Goal: Task Accomplishment & Management: Manage account settings

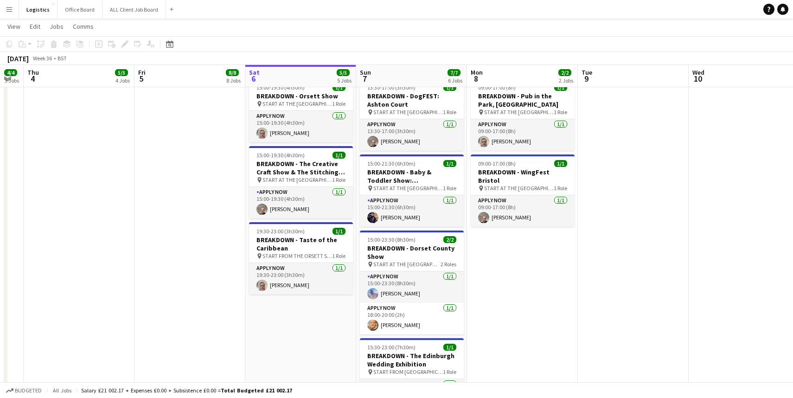
scroll to position [479, 0]
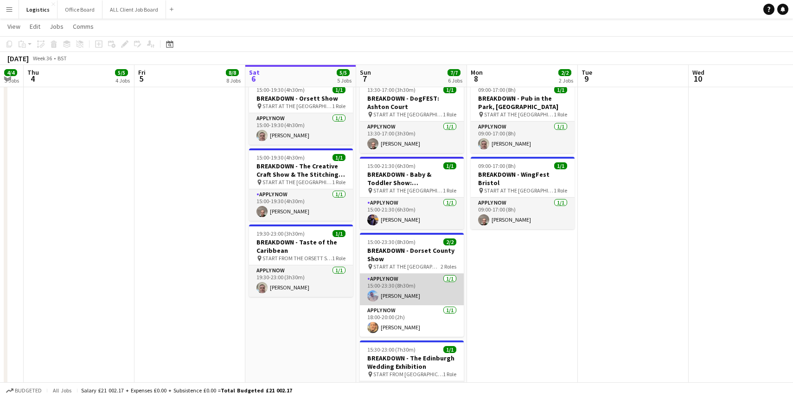
click at [399, 284] on app-card-role "APPLY NOW 1/1 15:00-23:30 (8h30m) Ashley Roberts" at bounding box center [412, 290] width 104 height 32
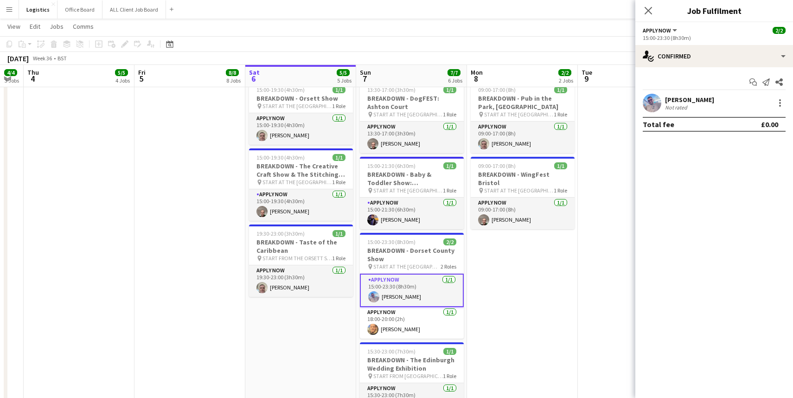
click at [399, 284] on app-card-role "APPLY NOW 1/1 15:00-23:30 (8h30m) Ashley Roberts" at bounding box center [412, 290] width 104 height 33
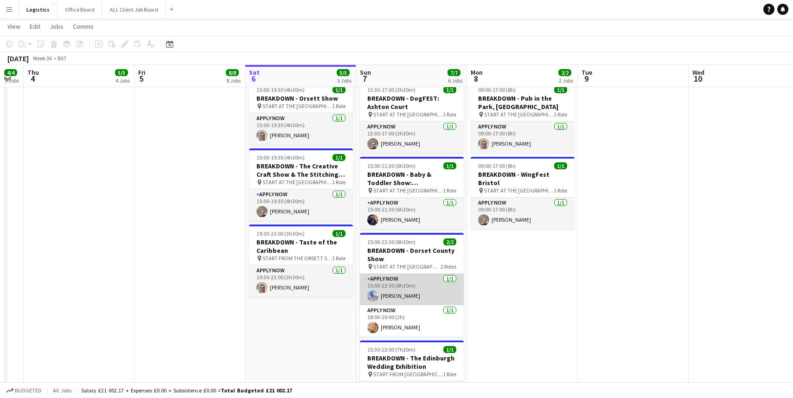
click at [399, 284] on app-card-role "APPLY NOW 1/1 15:00-23:30 (8h30m) Ashley Roberts" at bounding box center [412, 290] width 104 height 32
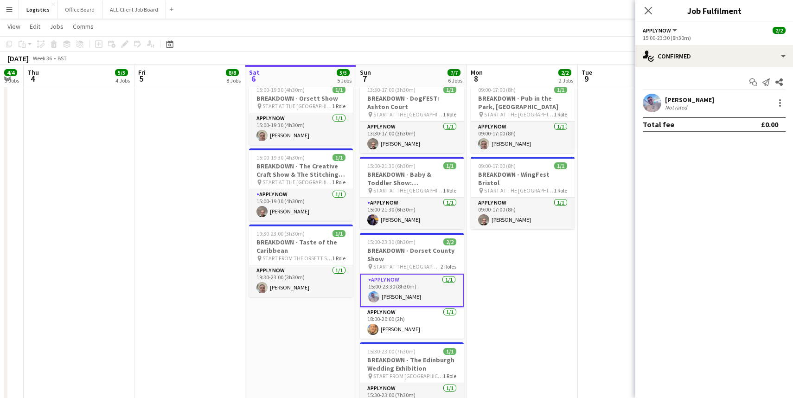
click at [161, 241] on app-date-cell at bounding box center [190, 332] width 111 height 511
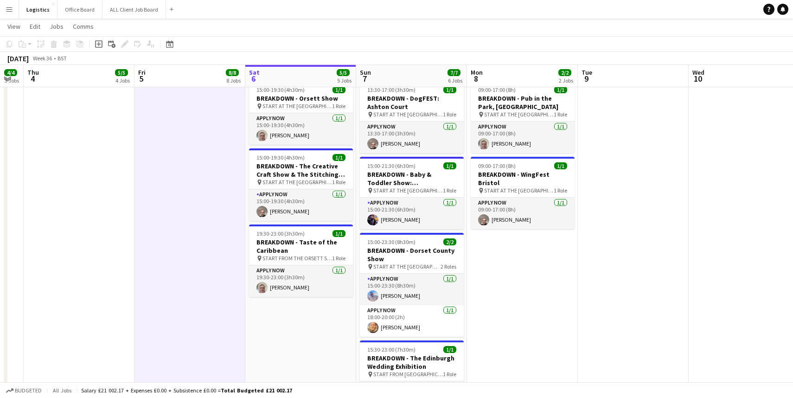
scroll to position [479, 0]
click at [413, 328] on app-card-role "APPLY NOW 1/1 18:00-20:00 (2h) Neil Stocks" at bounding box center [412, 321] width 104 height 32
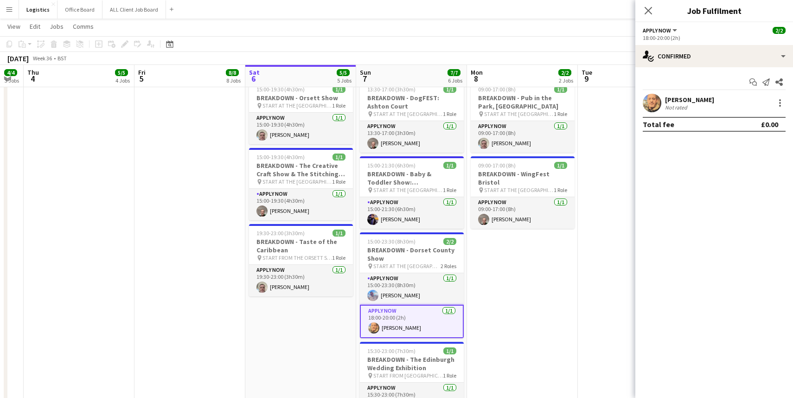
click at [152, 258] on app-date-cell at bounding box center [190, 332] width 111 height 511
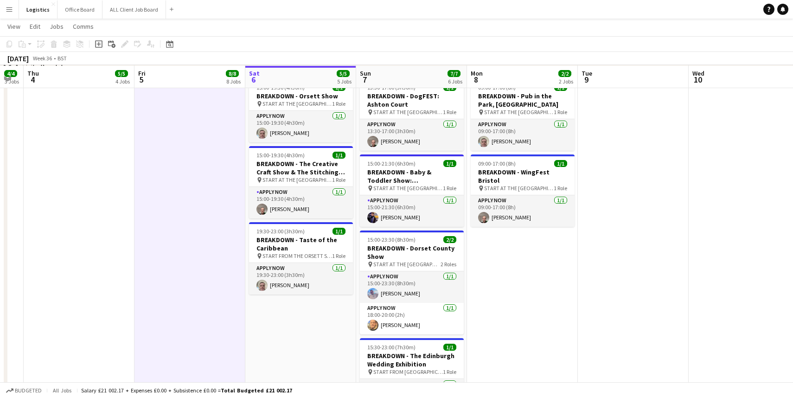
scroll to position [482, 0]
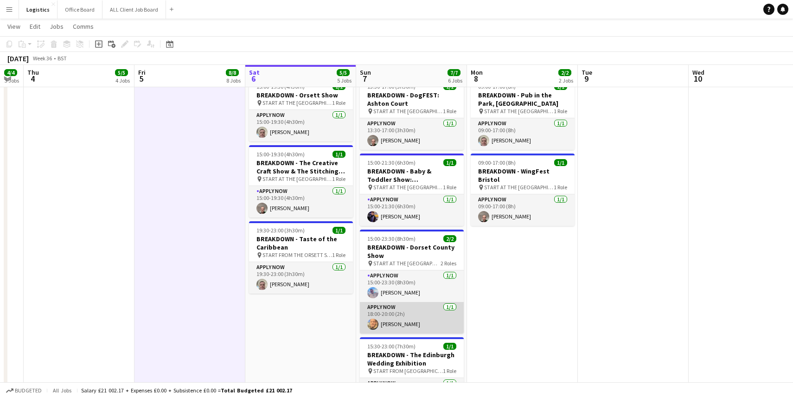
click at [376, 314] on app-card-role "APPLY NOW 1/1 18:00-20:00 (2h) Neil Stocks" at bounding box center [412, 318] width 104 height 32
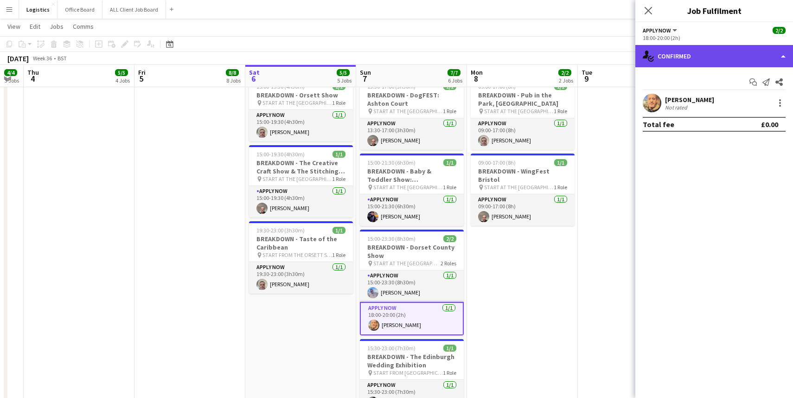
click at [691, 52] on div "single-neutral-actions-check-2 Confirmed" at bounding box center [715, 56] width 158 height 22
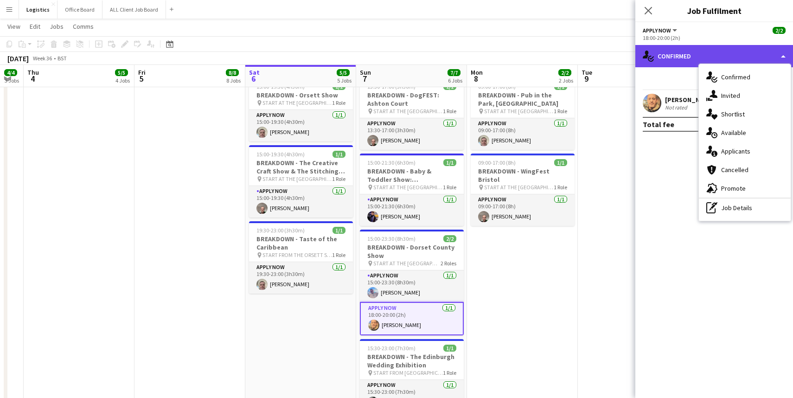
click at [691, 52] on div "single-neutral-actions-check-2 Confirmed" at bounding box center [715, 56] width 158 height 22
click at [675, 81] on div "Start chat Send notification Share" at bounding box center [714, 82] width 143 height 15
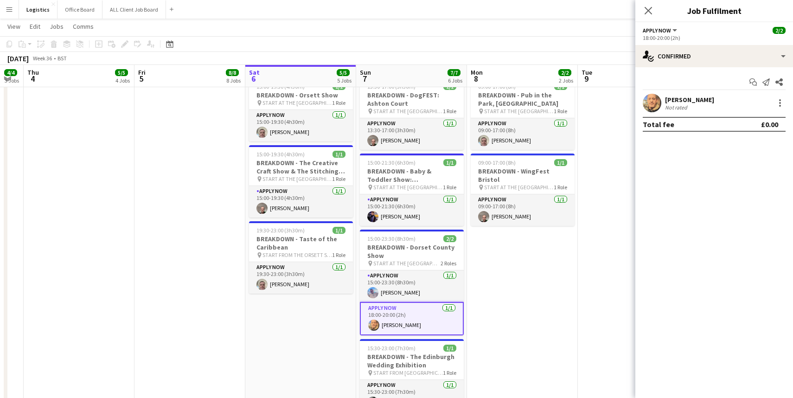
click at [692, 33] on div "APPLY NOW All roles APPLY NOW 2/2" at bounding box center [714, 30] width 143 height 8
click at [725, 37] on div "18:00-20:00 (2h)" at bounding box center [714, 37] width 143 height 7
click at [546, 31] on app-page-menu "View Day view expanded Day view collapsed Month view Date picker Jump to today …" at bounding box center [396, 28] width 793 height 18
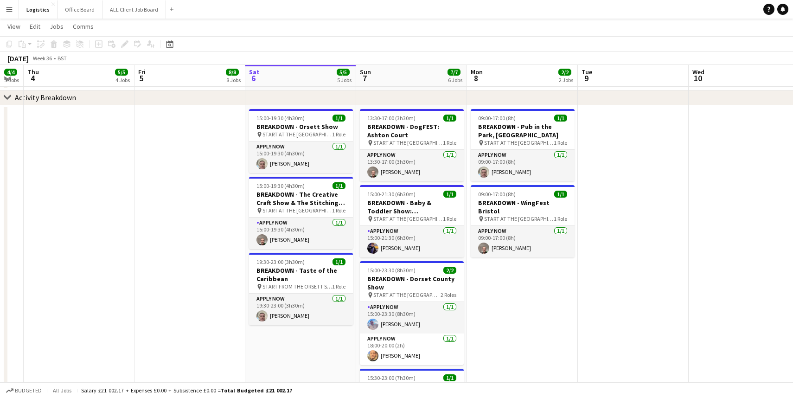
scroll to position [450, 0]
click at [389, 202] on h3 "BREAKDOWN - Baby & Toddler Show: [GEOGRAPHIC_DATA]" at bounding box center [412, 207] width 104 height 17
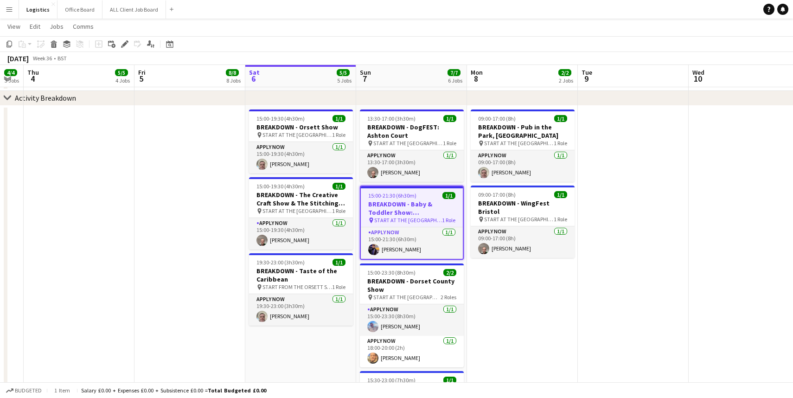
click at [389, 202] on h3 "BREAKDOWN - Baby & Toddler Show: [GEOGRAPHIC_DATA]" at bounding box center [412, 208] width 102 height 17
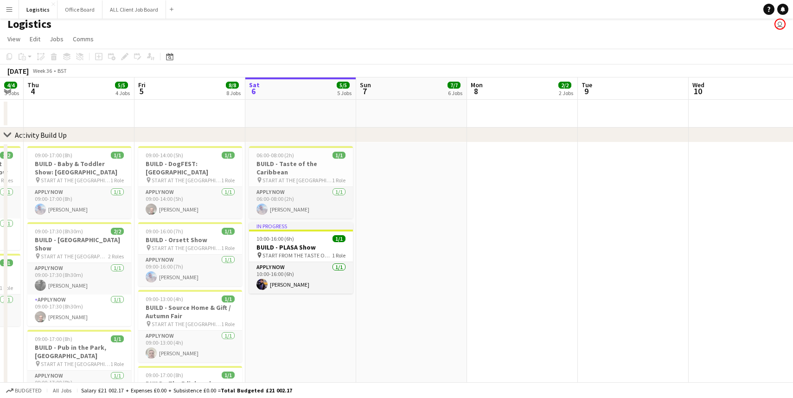
scroll to position [10, 0]
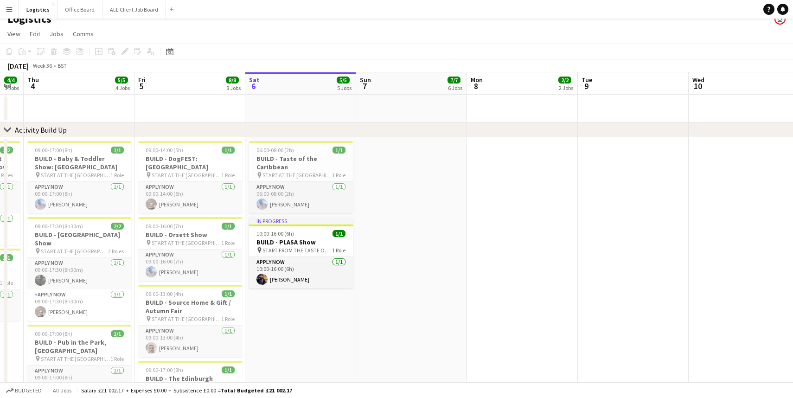
click at [342, 311] on app-date-cell "06:00-08:00 (2h) 1/1 BUILD - Taste of the Caribbean pin START AT THE WAREHOUSE …" at bounding box center [300, 334] width 111 height 394
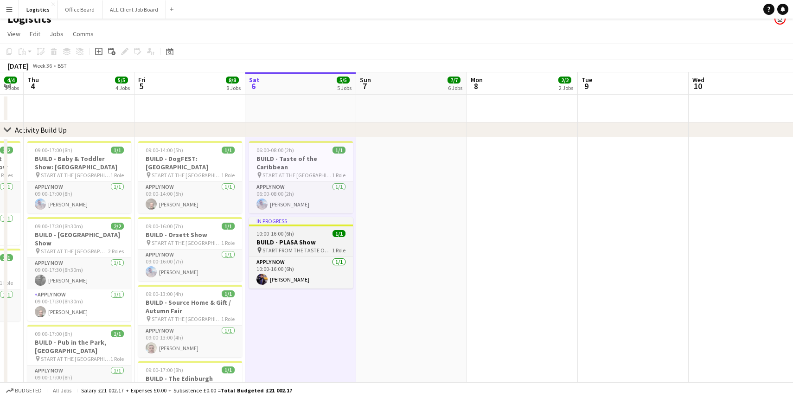
click at [306, 247] on span "START FROM THE TASTE OF THE CARIBBEAN" at bounding box center [298, 250] width 70 height 7
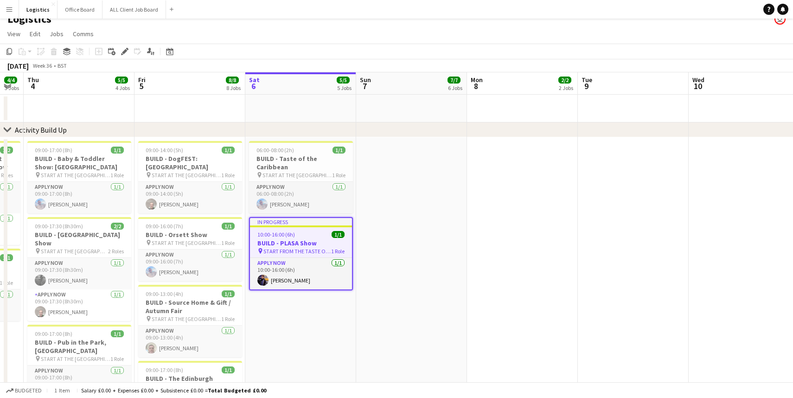
click at [306, 248] on span "START FROM THE TASTE OF THE CARIBBEAN" at bounding box center [298, 251] width 68 height 7
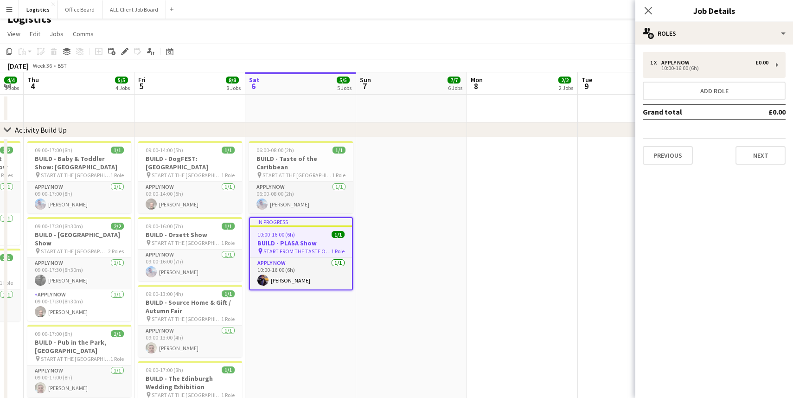
click at [444, 247] on app-date-cell at bounding box center [411, 334] width 111 height 394
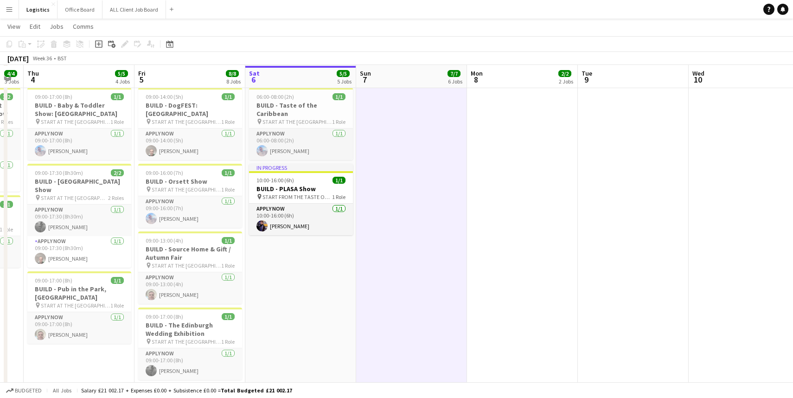
scroll to position [57, 0]
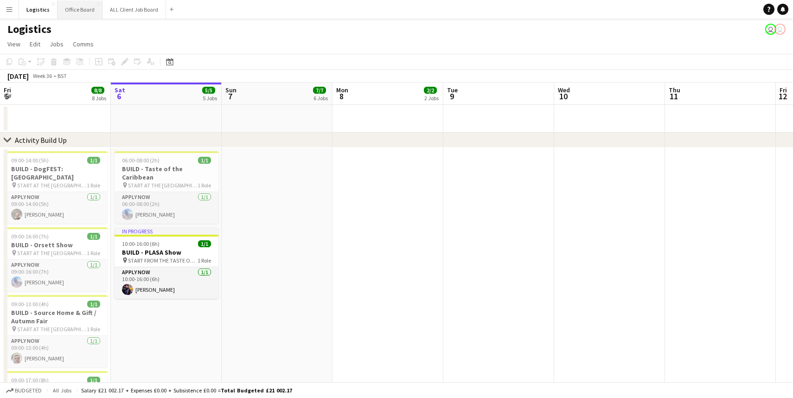
click at [87, 7] on button "Office Board Close" at bounding box center [80, 9] width 45 height 18
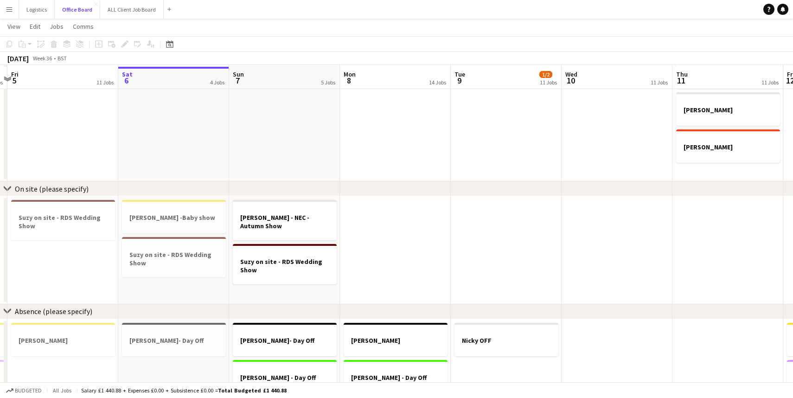
scroll to position [864, 0]
